Goal: Check status: Check status

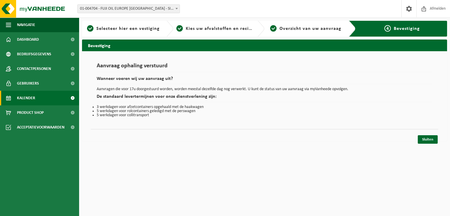
click at [30, 98] on span "Kalender" at bounding box center [26, 98] width 18 height 15
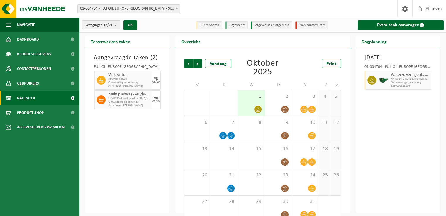
click at [142, 77] on span "R30 vlak karton" at bounding box center [129, 79] width 42 height 4
click at [149, 79] on span "R30 vlak karton" at bounding box center [129, 79] width 42 height 4
drag, startPoint x: 154, startPoint y: 80, endPoint x: 131, endPoint y: 76, distance: 22.5
click at [131, 76] on span "Vlak karton" at bounding box center [129, 75] width 42 height 5
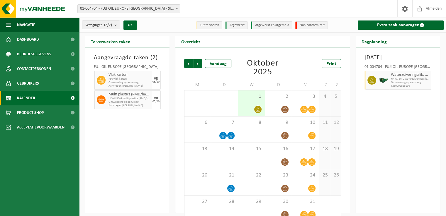
click at [131, 76] on span "Vlak karton" at bounding box center [129, 75] width 42 height 5
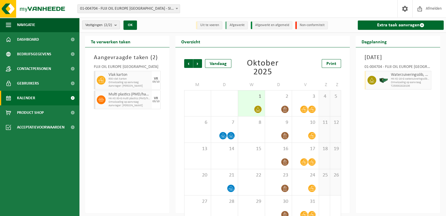
click at [143, 80] on span "R30 vlak karton" at bounding box center [129, 79] width 42 height 4
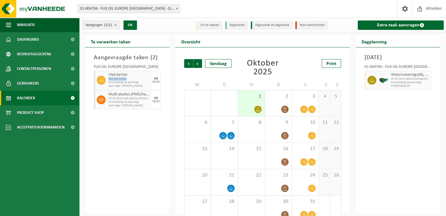
click at [143, 80] on span "R30 vlak karton" at bounding box center [129, 79] width 42 height 4
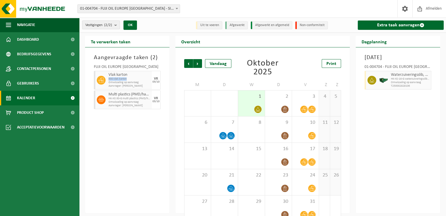
click at [143, 80] on span "R30 vlak karton" at bounding box center [129, 79] width 42 height 4
click at [210, 25] on li "Uit te voeren" at bounding box center [209, 25] width 26 height 8
click at [139, 79] on span "R30 vlak karton" at bounding box center [129, 79] width 42 height 4
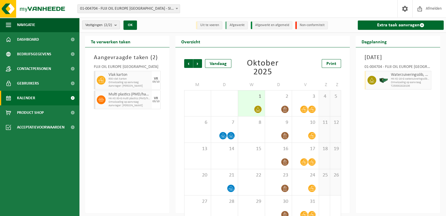
click at [139, 79] on span "R30 vlak karton" at bounding box center [129, 79] width 42 height 4
click at [0, 154] on ul "Navigatie Afmelden Dashboard Bedrijfsgegevens Contactpersonen Gebruikers Kalend…" at bounding box center [39, 117] width 79 height 199
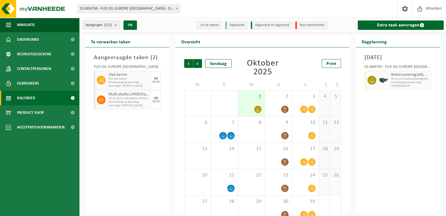
click at [155, 77] on div "VR" at bounding box center [156, 79] width 4 height 4
click at [118, 25] on b "submit" at bounding box center [116, 25] width 5 height 8
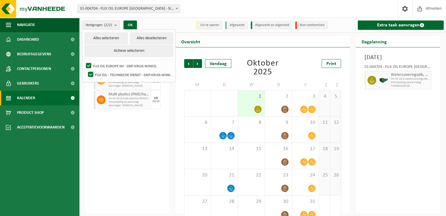
click at [133, 151] on div "Aangevraagde taken ( 2 ) FUJI OIL EUROPE NV Vlak karton R30 vlak karton Omwisse…" at bounding box center [127, 130] width 84 height 166
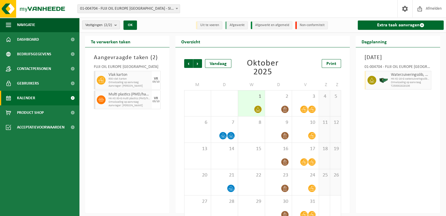
click at [131, 76] on span "Vlak karton" at bounding box center [129, 75] width 42 height 5
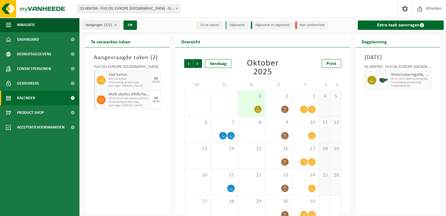
drag, startPoint x: 131, startPoint y: 76, endPoint x: 116, endPoint y: 164, distance: 89.1
click at [116, 164] on div "Aangevraagde taken ( 2 ) FUJI OIL EUROPE NV Vlak karton R30 vlak karton Omwisse…" at bounding box center [127, 130] width 84 height 166
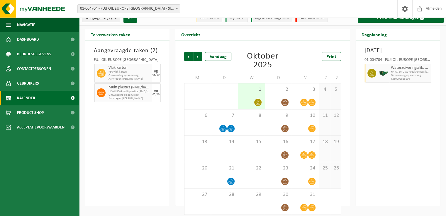
scroll to position [7, 0]
click at [307, 99] on div at bounding box center [305, 102] width 21 height 8
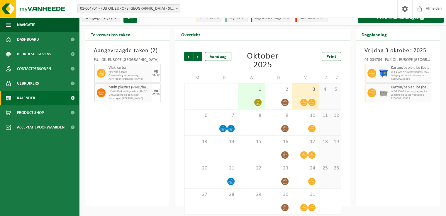
click at [411, 141] on div "Vrijdag 3 oktober 2025 01-004704 - FUJI OIL EUROPE NV - SINT-KRUIS-WINKEL Karto…" at bounding box center [397, 123] width 84 height 166
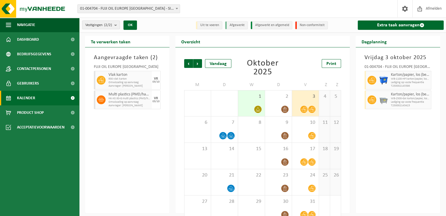
click at [133, 75] on span "Vlak karton" at bounding box center [129, 75] width 42 height 5
click at [54, 38] on link "Dashboard" at bounding box center [39, 39] width 79 height 15
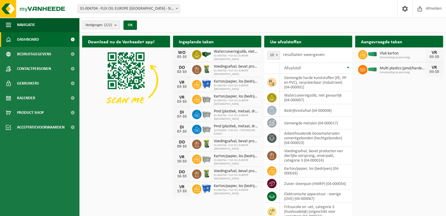
click at [361, 53] on icon at bounding box center [362, 54] width 6 height 5
click at [379, 54] on span "Vlak karton" at bounding box center [402, 53] width 46 height 5
click at [216, 54] on span "Waterzuiveringsslib, niet gevaarlijk" at bounding box center [236, 52] width 44 height 5
click at [322, 83] on td "gemengde harde kunststoffen (PE, PP en PVC), recycleerbaar (industrieel) (04-00…" at bounding box center [315, 83] width 72 height 18
click at [308, 100] on td "waterzuiveringsslib, niet gevaarlijk (04-000007)" at bounding box center [315, 97] width 72 height 13
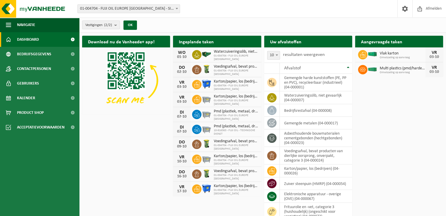
click at [407, 68] on span "Multi plastics (pmd/harde kunststoffen/spanbanden/eps/folie naturel/folie gemen…" at bounding box center [402, 68] width 46 height 5
click at [363, 53] on icon at bounding box center [362, 55] width 6 height 6
drag, startPoint x: 363, startPoint y: 53, endPoint x: 401, endPoint y: 127, distance: 83.6
click at [401, 127] on div "Download nu de Vanheede+ app! Verberg Ingeplande taken Bekijk uw kalender WO 01…" at bounding box center [263, 128] width 364 height 191
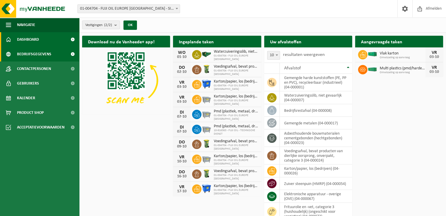
click at [35, 52] on span "Bedrijfsgegevens" at bounding box center [34, 54] width 34 height 15
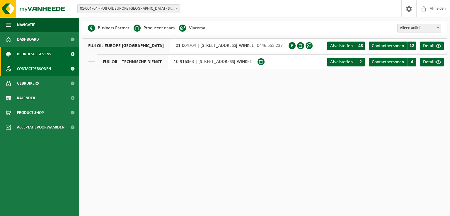
click at [34, 62] on span "Contactpersonen" at bounding box center [34, 69] width 34 height 15
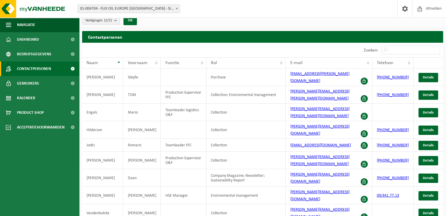
scroll to position [9, 0]
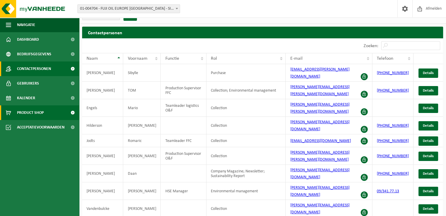
click at [71, 112] on span at bounding box center [72, 112] width 13 height 15
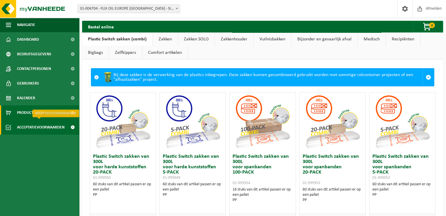
click at [69, 128] on span at bounding box center [72, 127] width 13 height 15
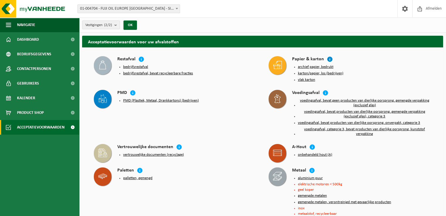
click at [330, 60] on icon at bounding box center [330, 59] width 6 height 6
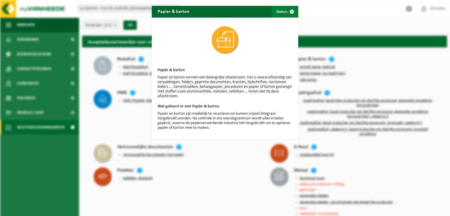
click at [292, 15] on span "button" at bounding box center [292, 12] width 12 height 12
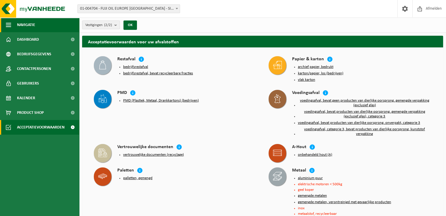
click at [26, 27] on span "Navigatie" at bounding box center [26, 25] width 18 height 15
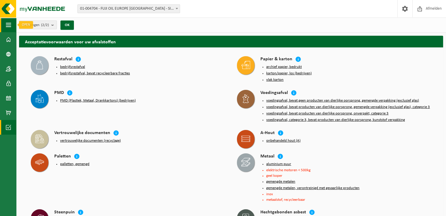
click at [7, 25] on span "button" at bounding box center [8, 25] width 5 height 15
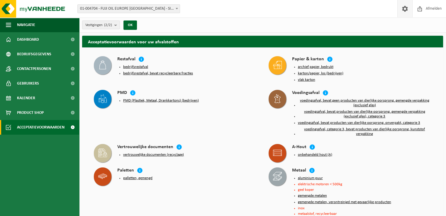
click at [404, 9] on span at bounding box center [404, 8] width 9 height 17
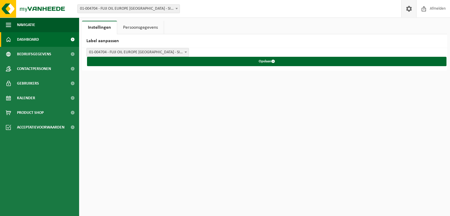
click at [71, 41] on span at bounding box center [72, 39] width 13 height 15
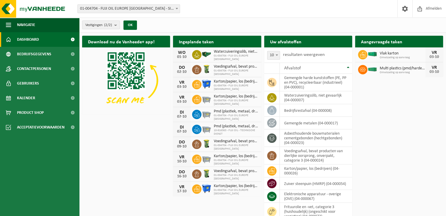
click at [371, 52] on img at bounding box center [372, 54] width 10 height 5
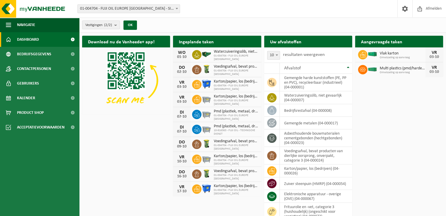
click at [371, 52] on img at bounding box center [372, 54] width 10 height 5
click at [436, 57] on div "03-10" at bounding box center [434, 57] width 12 height 4
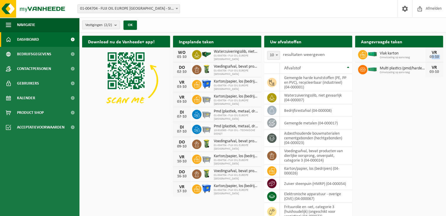
click at [436, 57] on div "03-10" at bounding box center [434, 57] width 12 height 4
click at [136, 25] on button "OK" at bounding box center [129, 25] width 13 height 9
click at [6, 6] on img at bounding box center [35, 9] width 70 height 18
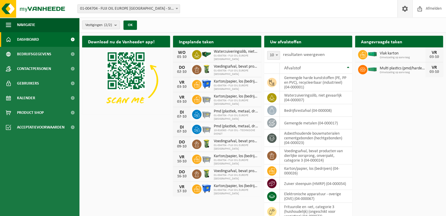
click at [402, 6] on span at bounding box center [404, 8] width 9 height 17
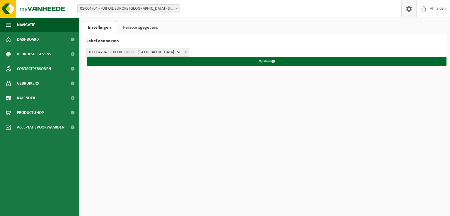
click at [138, 26] on link "Persoonsgegevens" at bounding box center [140, 27] width 47 height 13
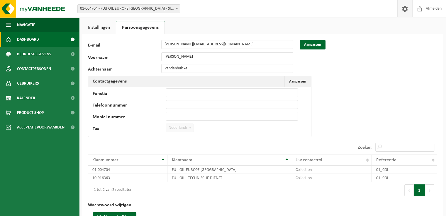
click at [31, 37] on span "Dashboard" at bounding box center [28, 39] width 22 height 15
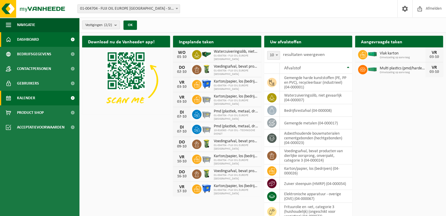
click at [74, 100] on span at bounding box center [72, 98] width 13 height 15
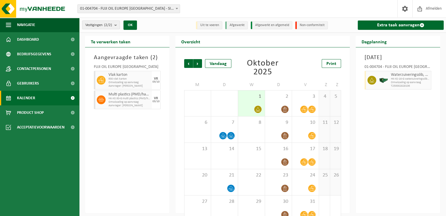
click at [132, 83] on span "Omwisseling op aanvraag" at bounding box center [129, 83] width 42 height 4
click at [122, 119] on div "Aangevraagde taken ( 2 ) FUJI OIL EUROPE NV Vlak karton R30 vlak karton Omwisse…" at bounding box center [127, 130] width 84 height 166
click at [155, 81] on div "03/10" at bounding box center [155, 82] width 7 height 3
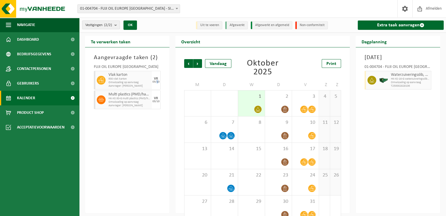
click at [155, 81] on div "03/10" at bounding box center [155, 82] width 7 height 3
click at [131, 149] on div "Aangevraagde taken ( 2 ) FUJI OIL EUROPE NV Vlak karton R30 vlak karton Omwisse…" at bounding box center [127, 130] width 84 height 166
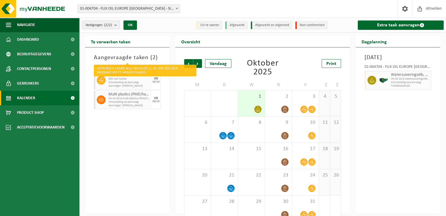
click at [113, 58] on h3 "Aangevraagde taken ( 2 )" at bounding box center [127, 57] width 67 height 9
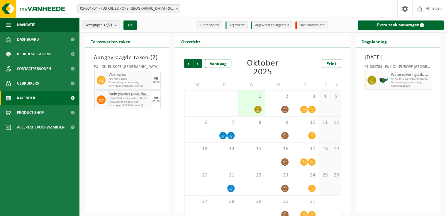
click at [214, 25] on li "Uit te voeren" at bounding box center [209, 25] width 26 height 8
drag, startPoint x: 145, startPoint y: 37, endPoint x: 241, endPoint y: -22, distance: 113.2
click at [241, 0] on html "Vestiging: 01-004704 - FUJI OIL EUROPE [GEOGRAPHIC_DATA] - SINT-KRUIS-WINKEL 10…" at bounding box center [223, 108] width 446 height 216
